Goal: Transaction & Acquisition: Purchase product/service

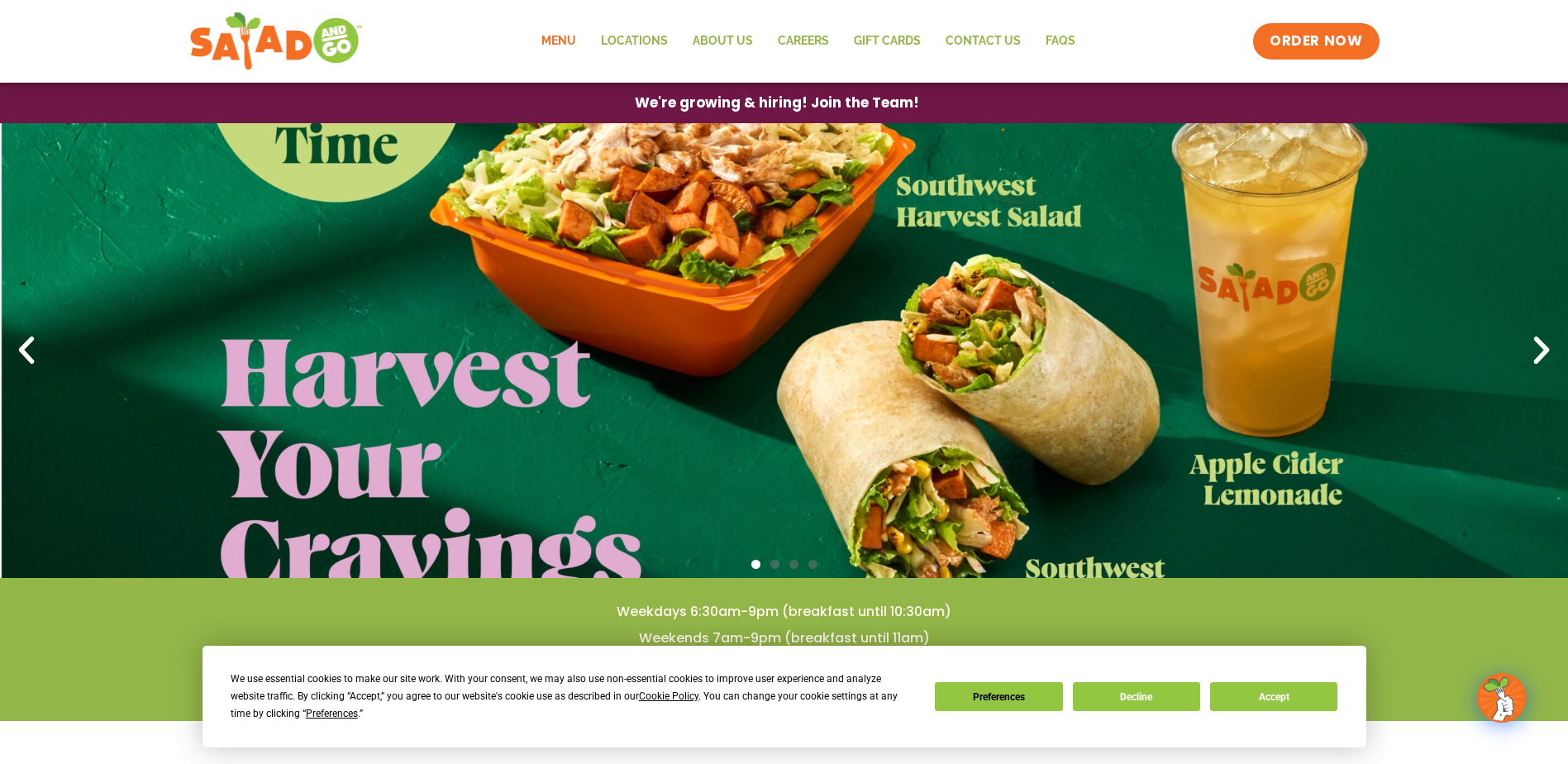
click at [559, 38] on link "Menu" at bounding box center [559, 41] width 59 height 38
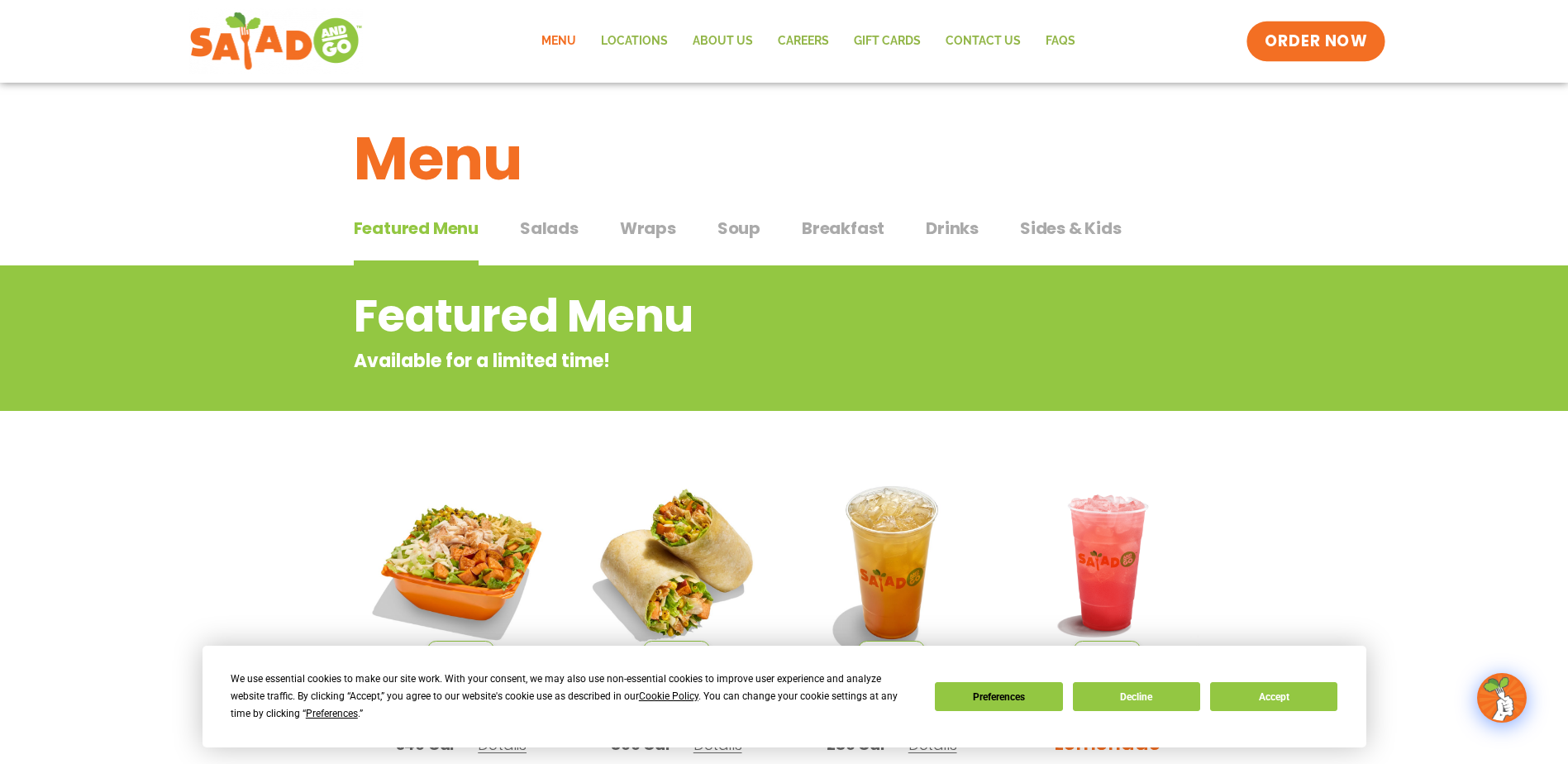
click at [1295, 52] on link "ORDER NOW" at bounding box center [1316, 41] width 139 height 39
